Goal: Contribute content: Add original content to the website for others to see

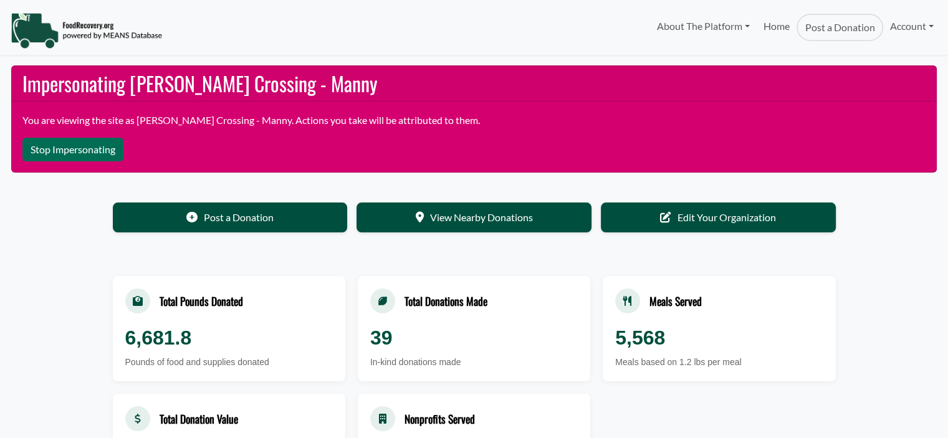
select select "Language Translate Widget"
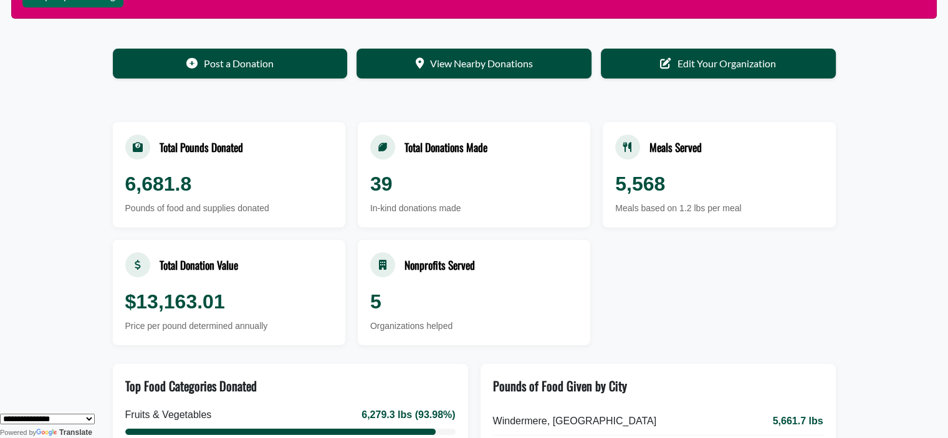
scroll to position [173, 0]
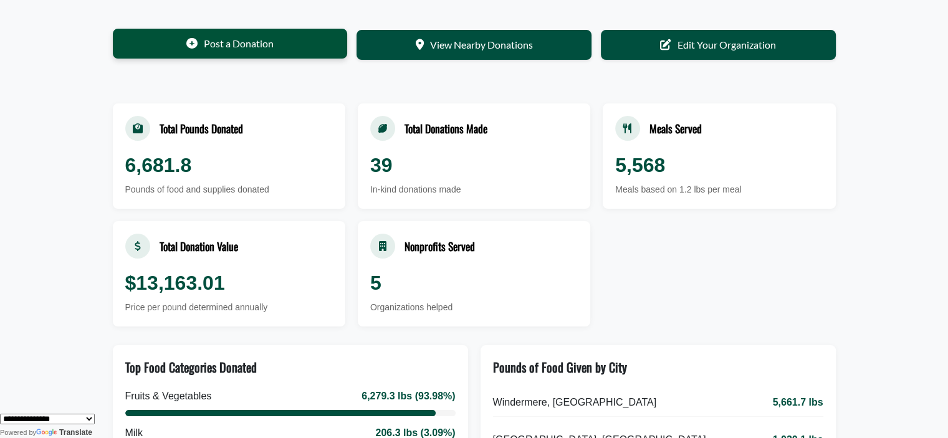
click at [242, 47] on link "Post a Donation" at bounding box center [230, 44] width 235 height 30
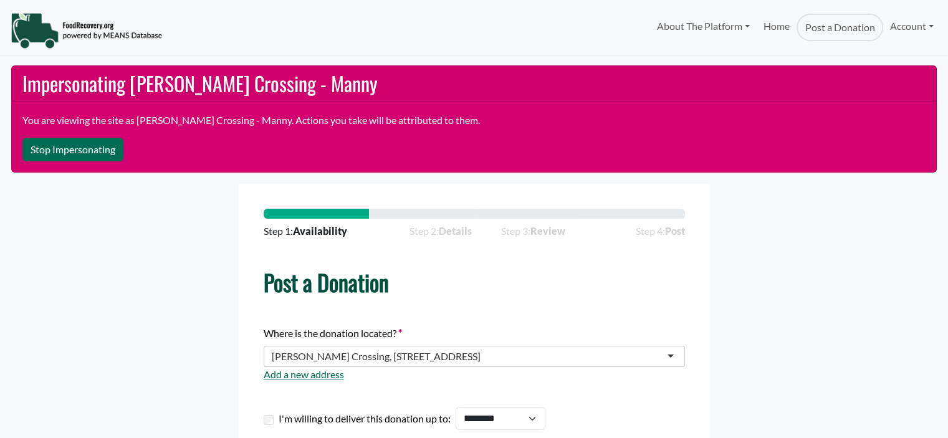
select select "Language Translate Widget"
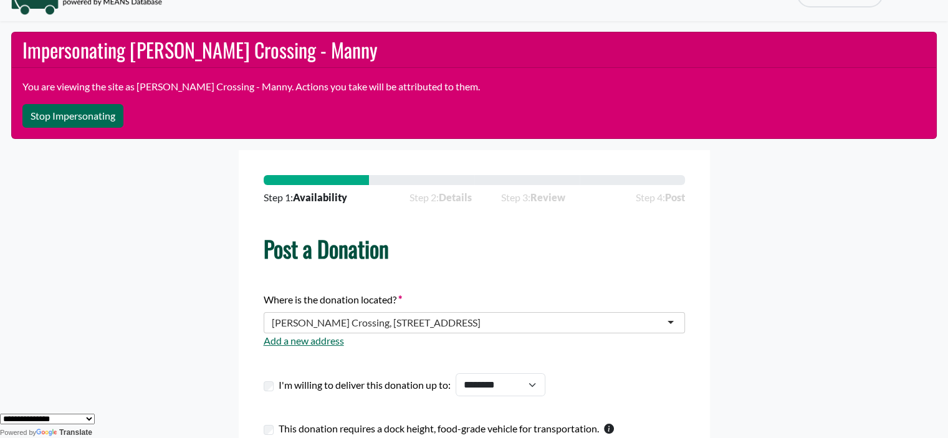
scroll to position [32, 0]
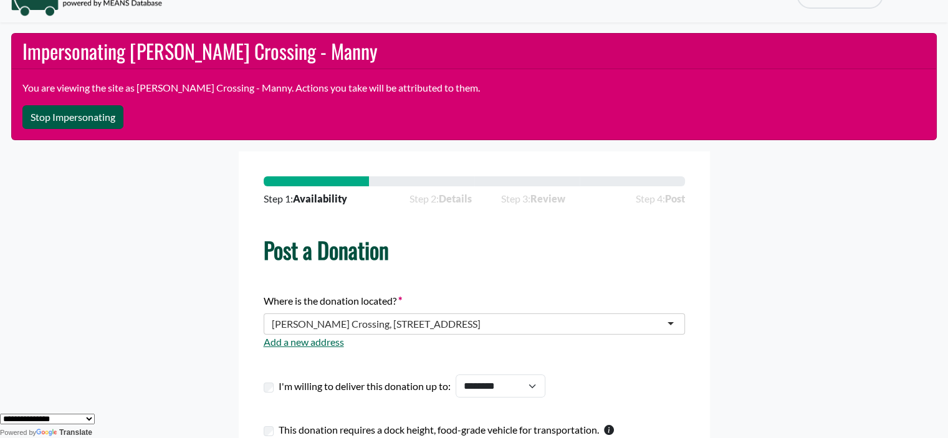
click at [62, 121] on button "Stop Impersonating" at bounding box center [72, 117] width 101 height 24
